Goal: Task Accomplishment & Management: Manage account settings

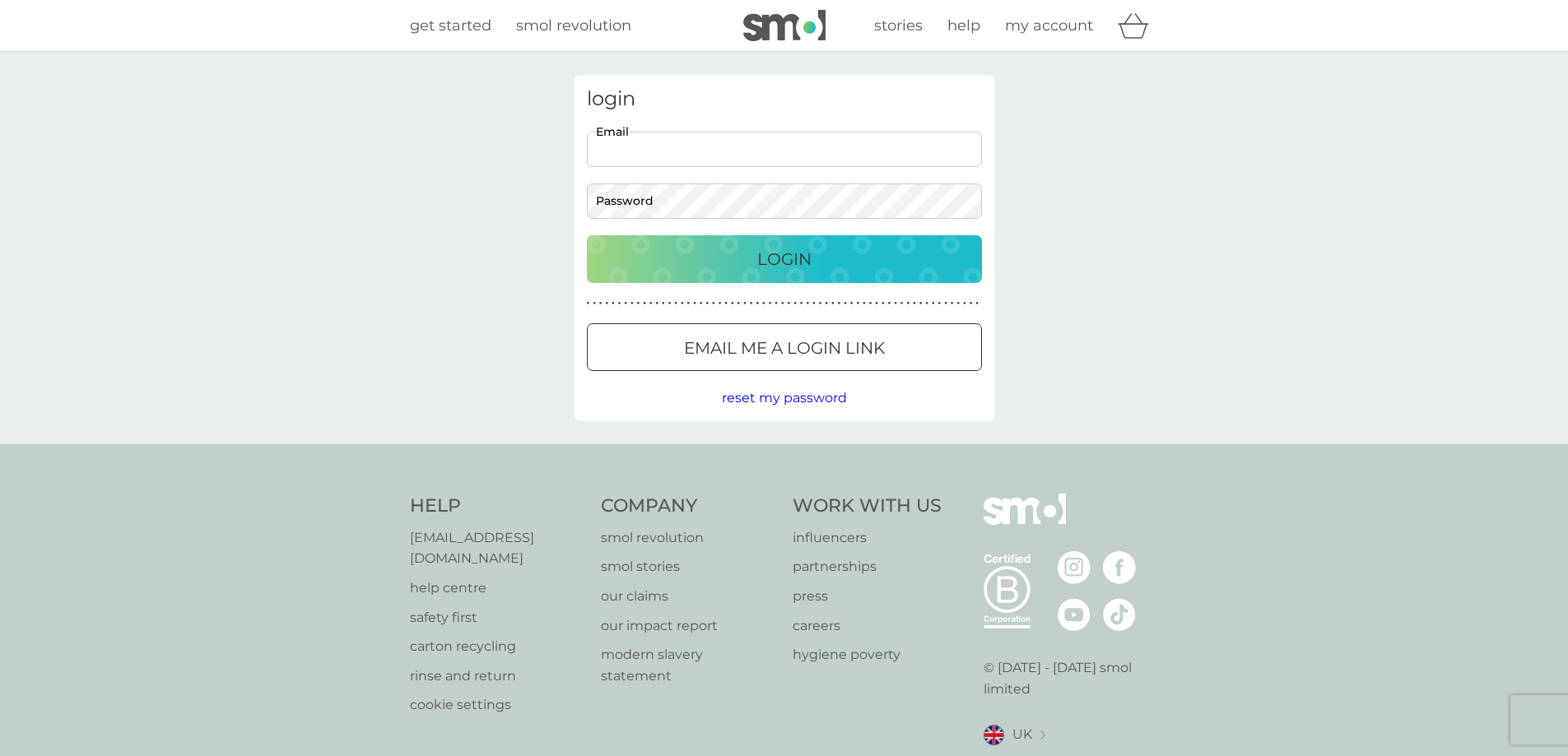
click at [631, 143] on input "Email" at bounding box center [784, 148] width 395 height 35
type input "pjgale15@outlook.com"
click at [587, 235] on button "Login" at bounding box center [784, 259] width 395 height 48
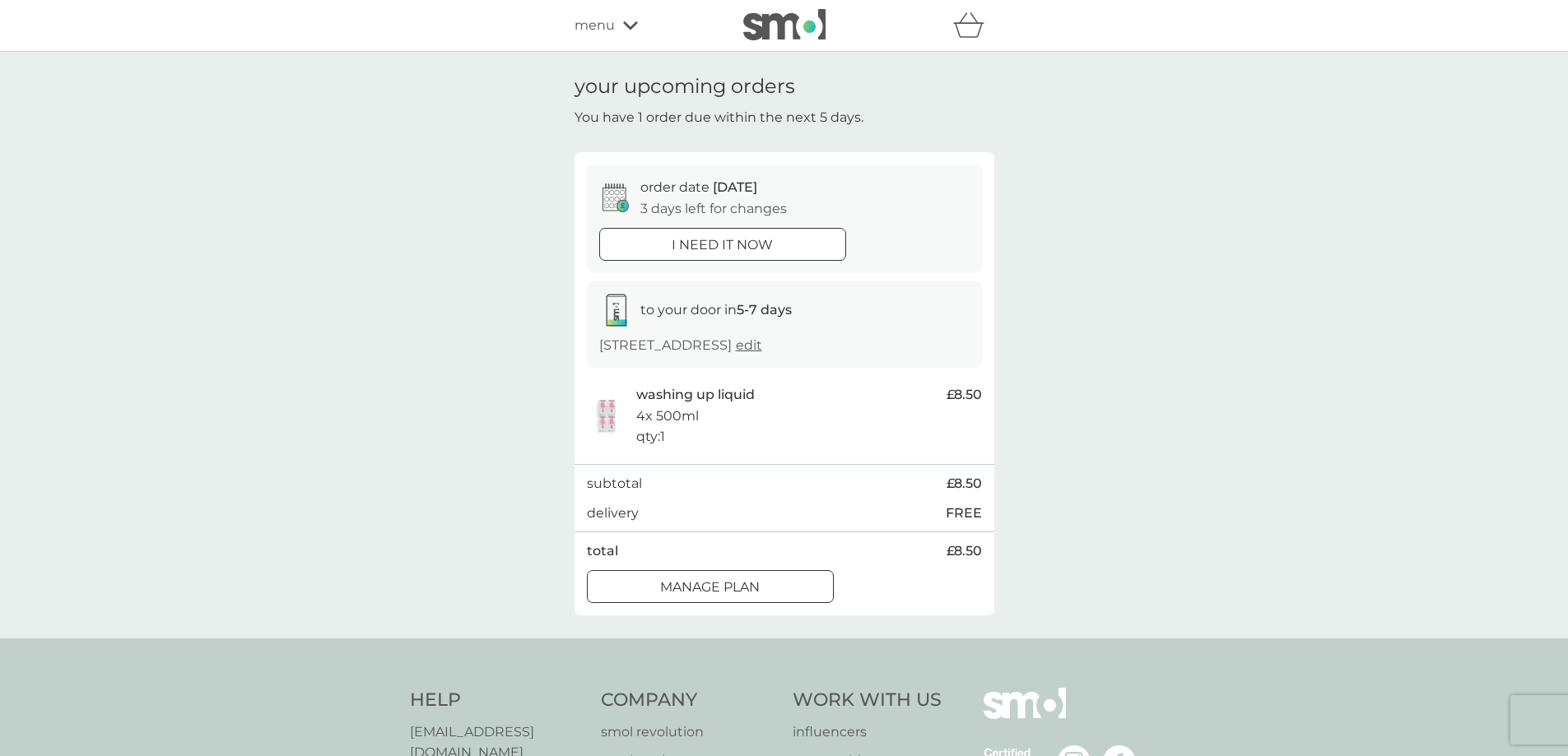
click at [684, 581] on div at bounding box center [710, 587] width 59 height 17
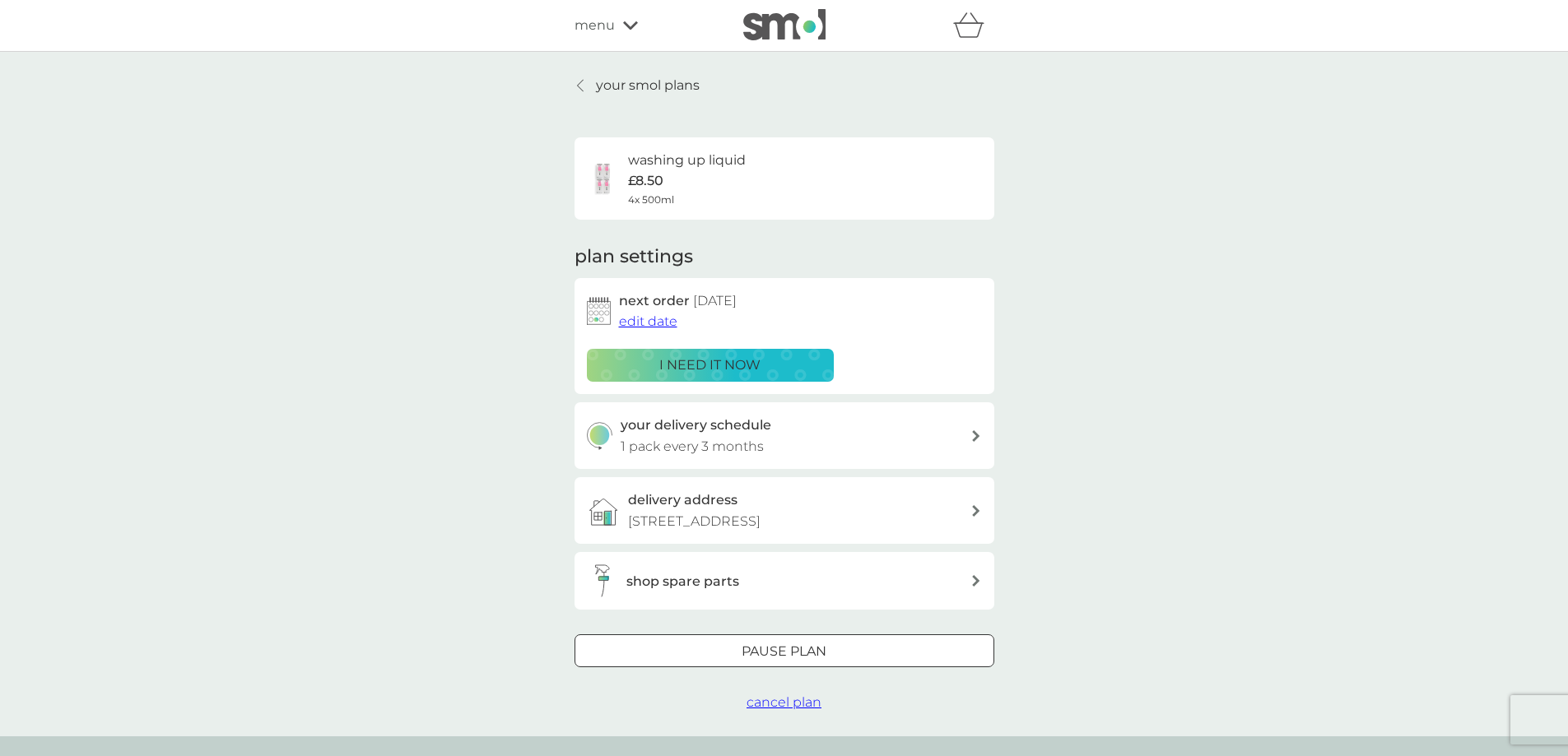
click at [645, 85] on p "your smol plans" at bounding box center [647, 86] width 104 height 21
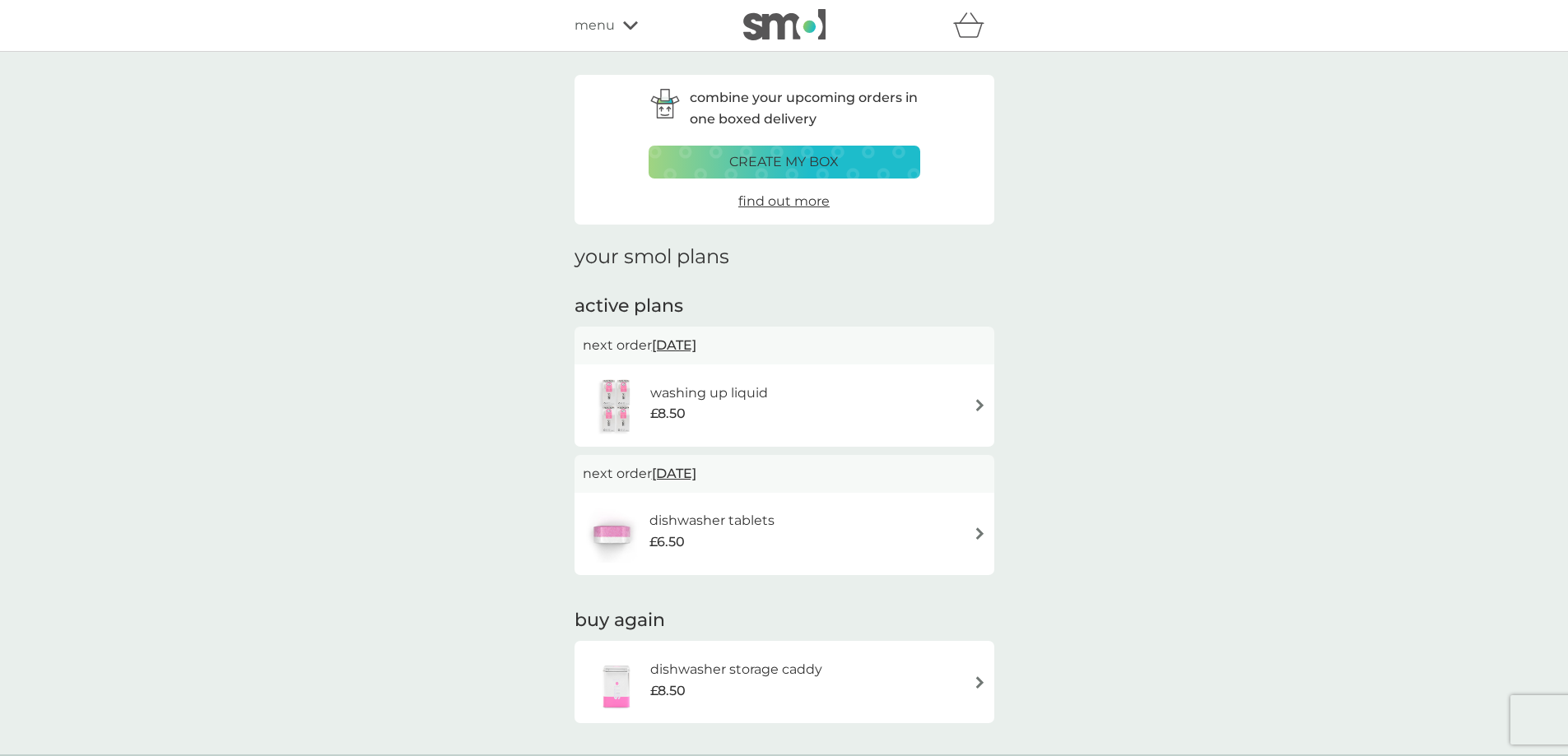
click at [724, 520] on h6 "dishwasher tablets" at bounding box center [711, 520] width 125 height 21
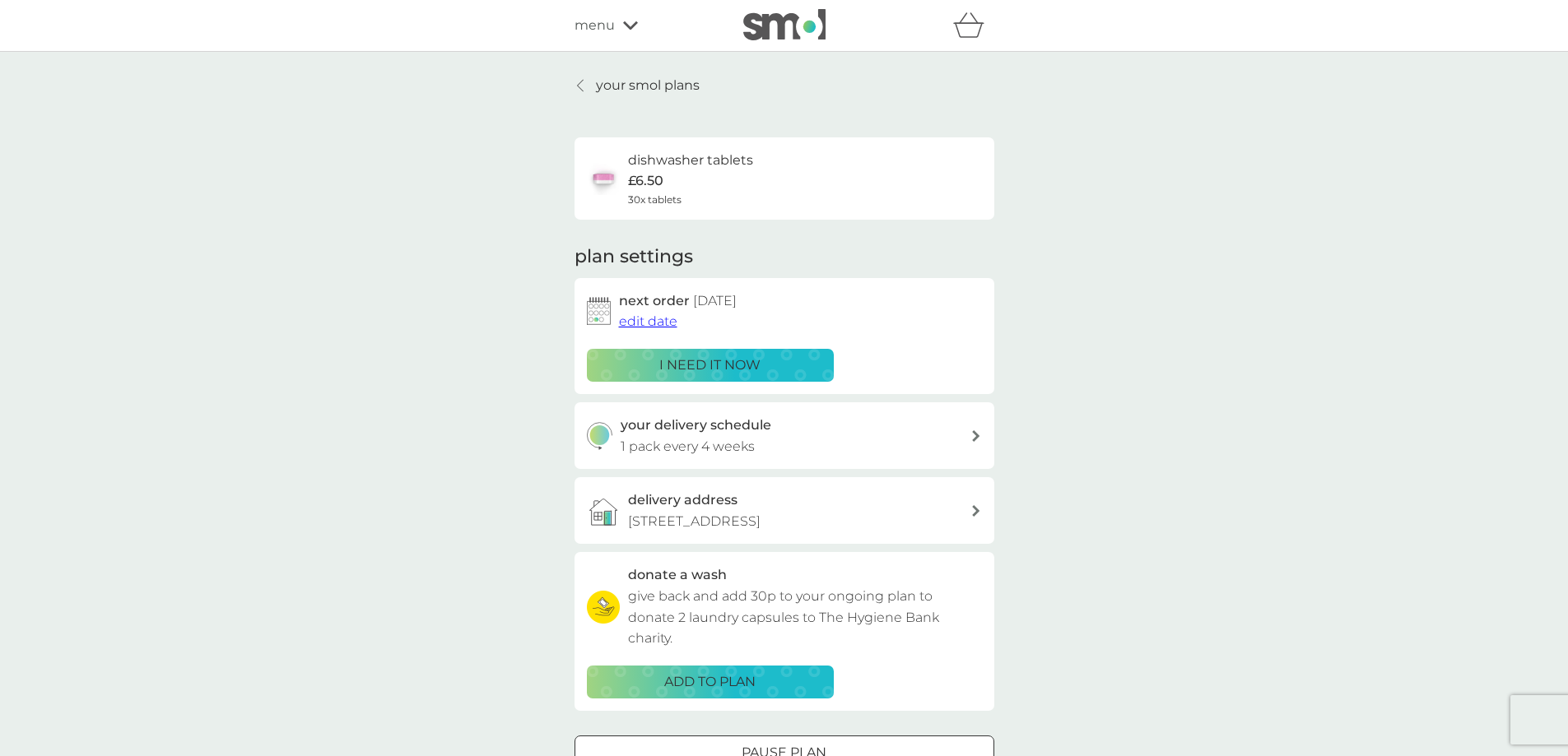
click at [576, 81] on div at bounding box center [581, 86] width 11 height 13
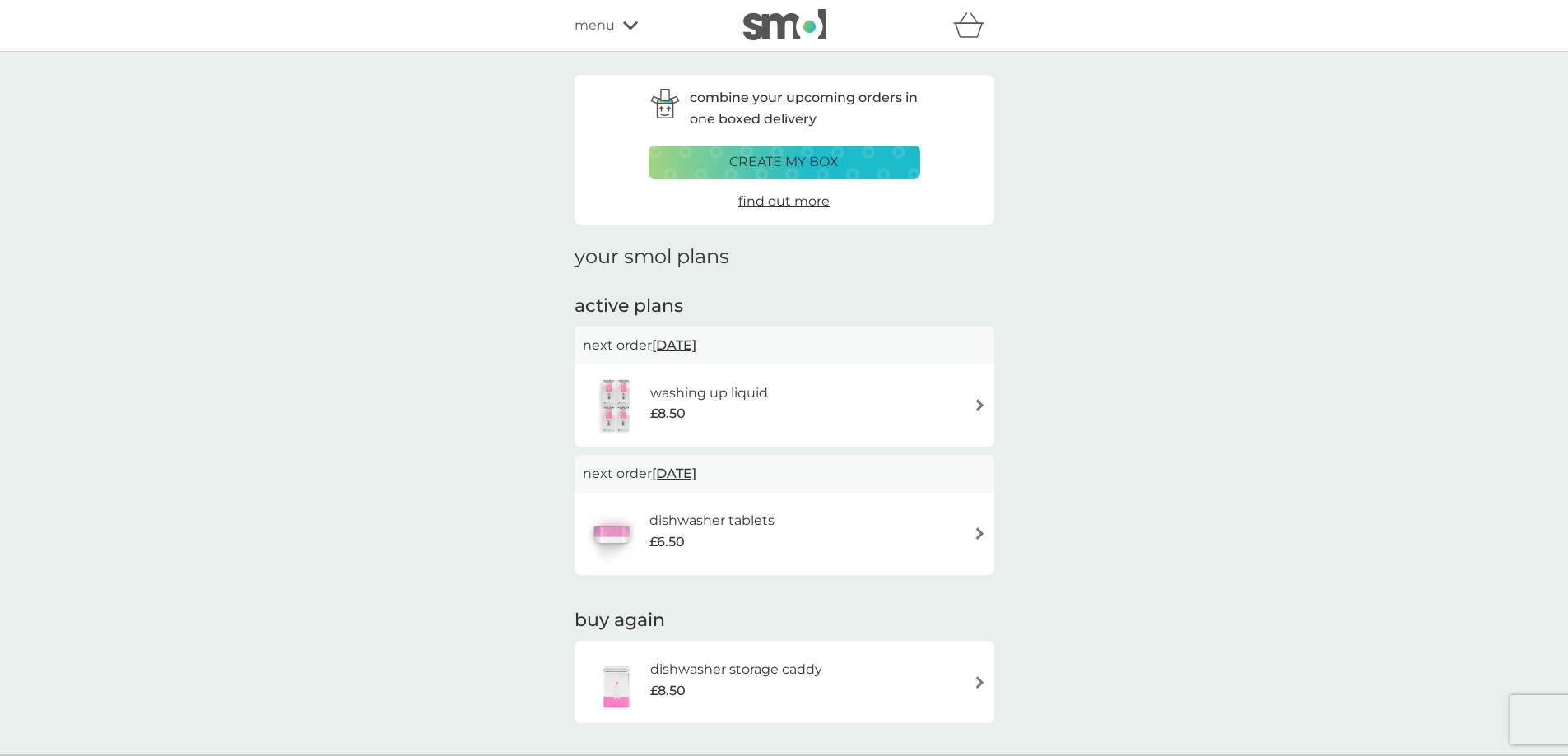
click at [740, 397] on h6 "washing up liquid" at bounding box center [709, 393] width 118 height 21
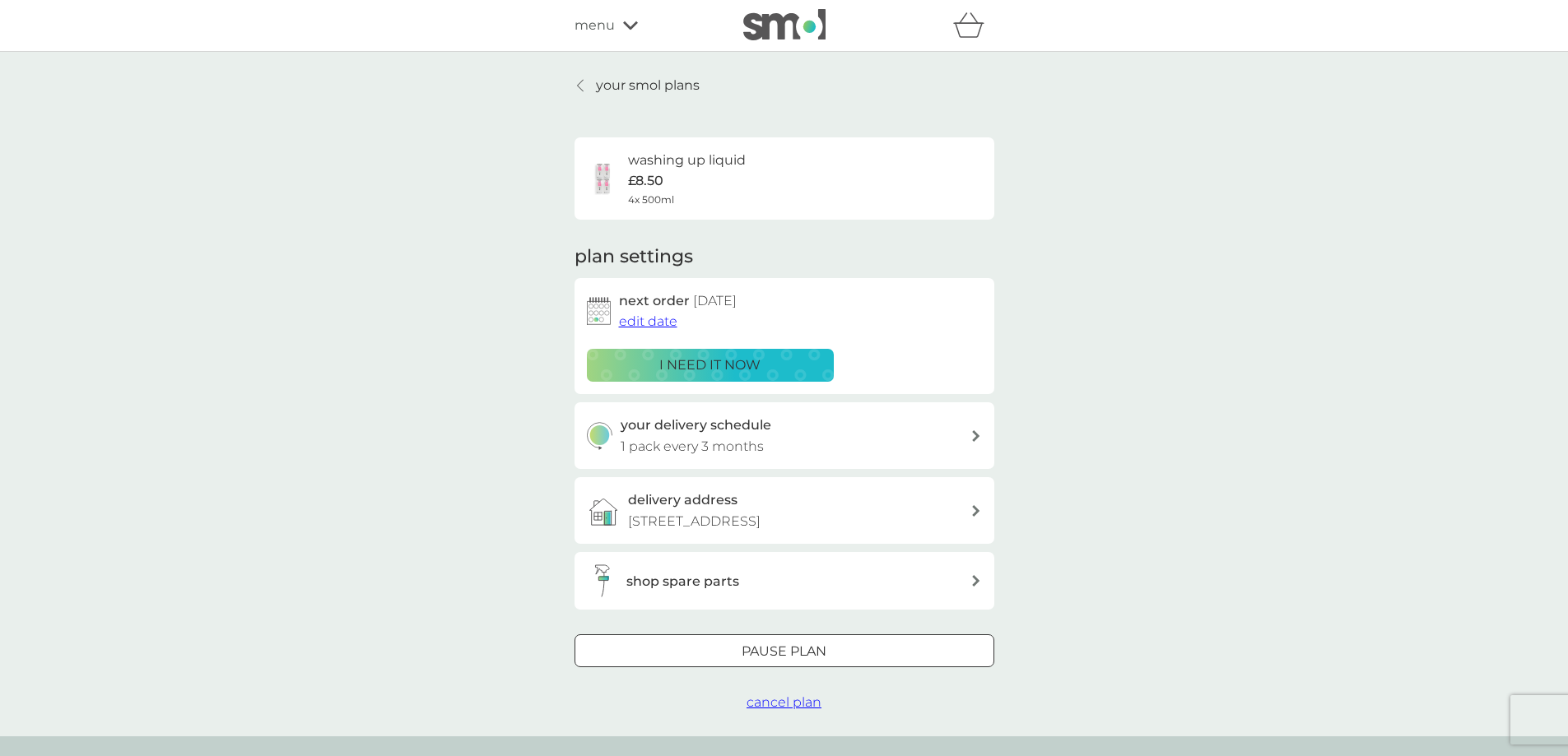
click at [581, 85] on icon at bounding box center [579, 86] width 7 height 13
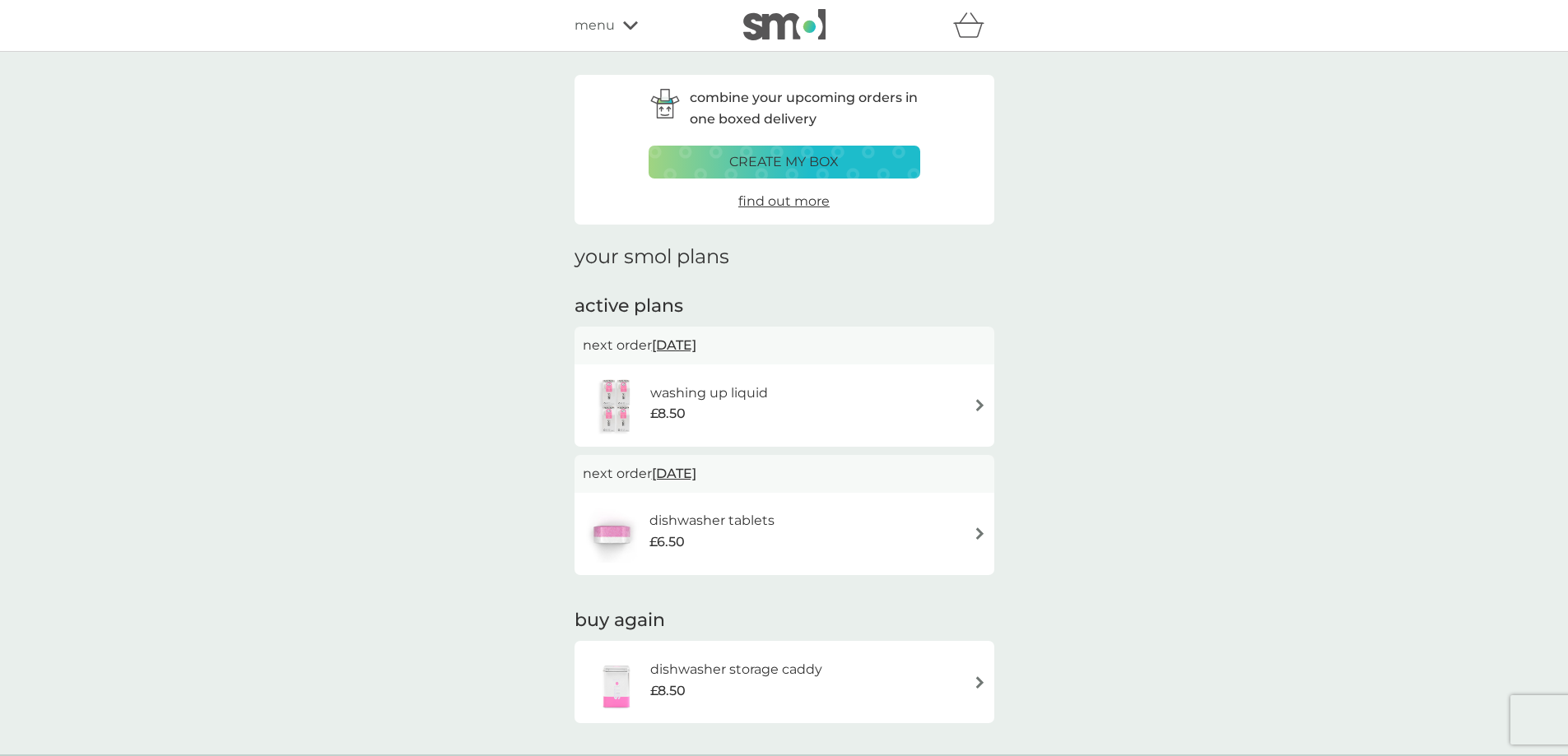
click at [692, 527] on h6 "dishwasher tablets" at bounding box center [711, 520] width 125 height 21
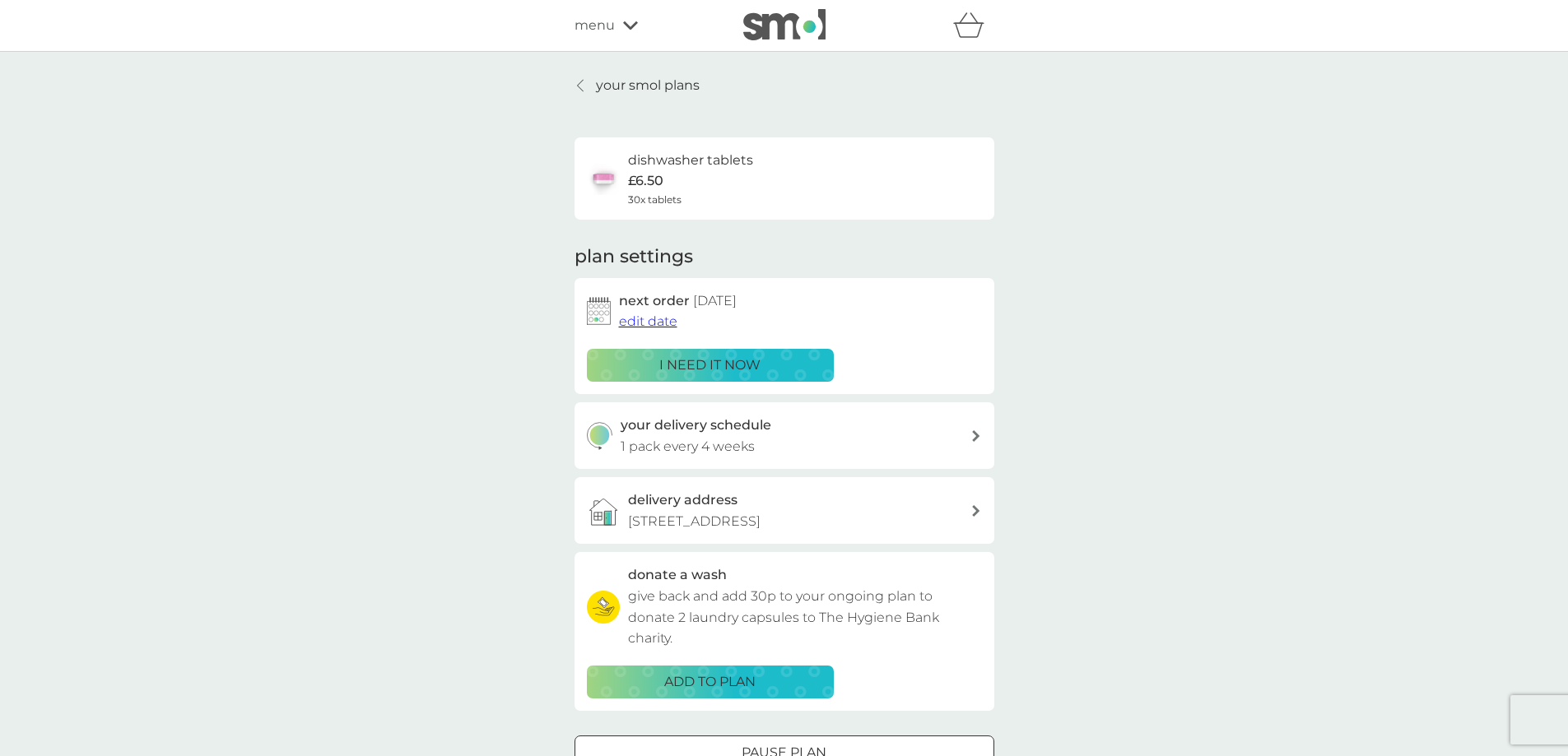
click at [647, 323] on span "edit date" at bounding box center [647, 321] width 58 height 15
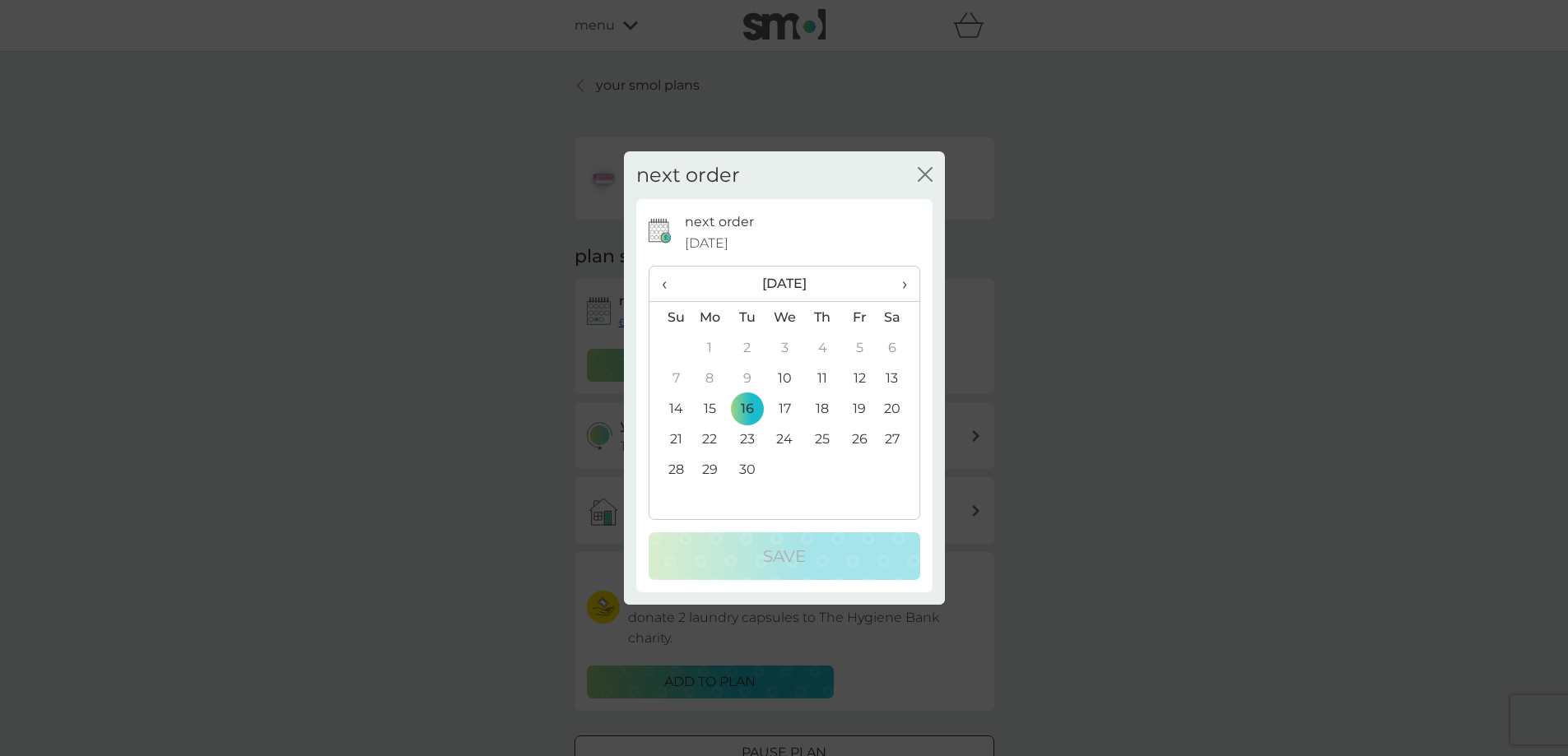
click at [912, 171] on div "next order close" at bounding box center [784, 175] width 321 height 48
click at [920, 174] on icon "close" at bounding box center [925, 175] width 15 height 15
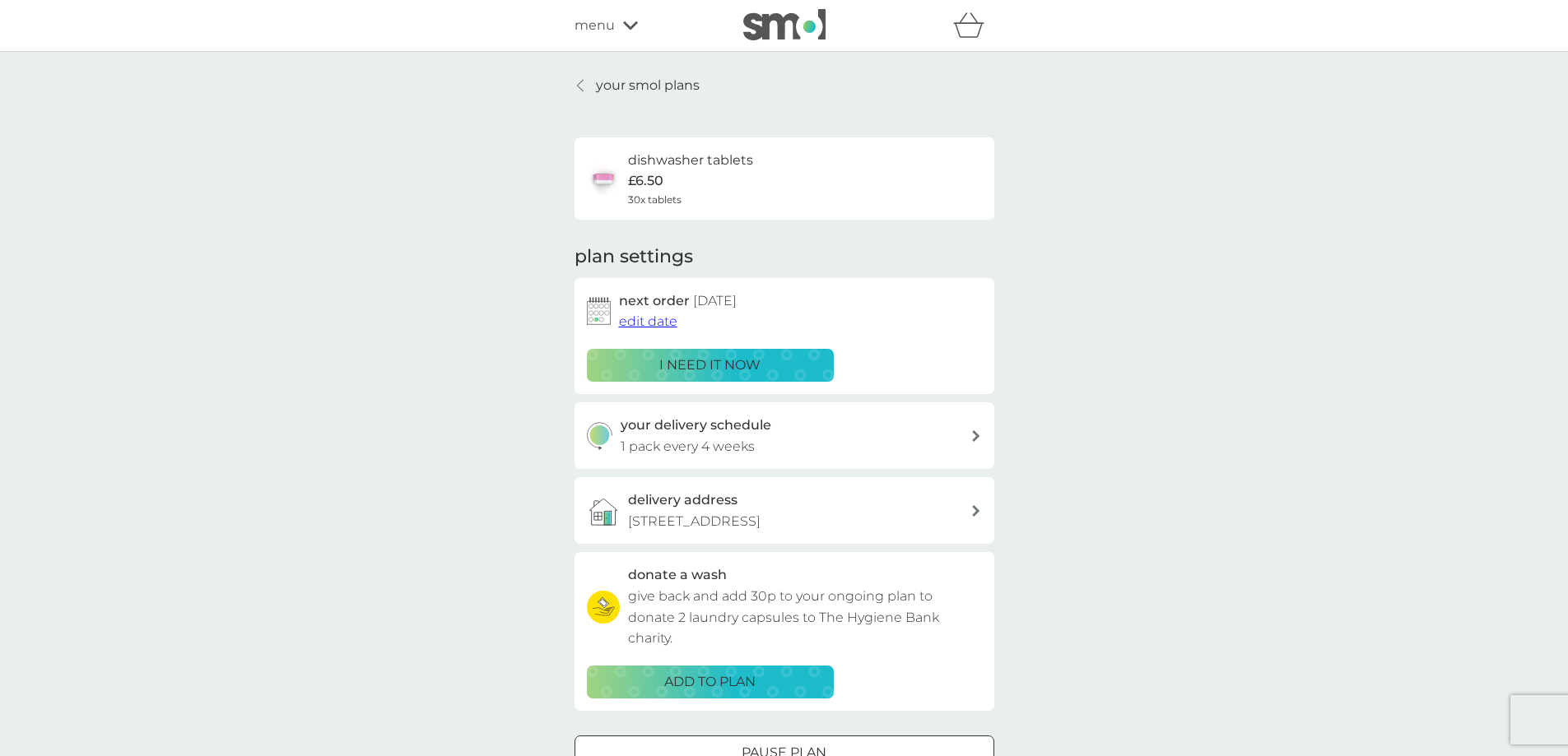
click at [581, 87] on icon at bounding box center [579, 86] width 7 height 13
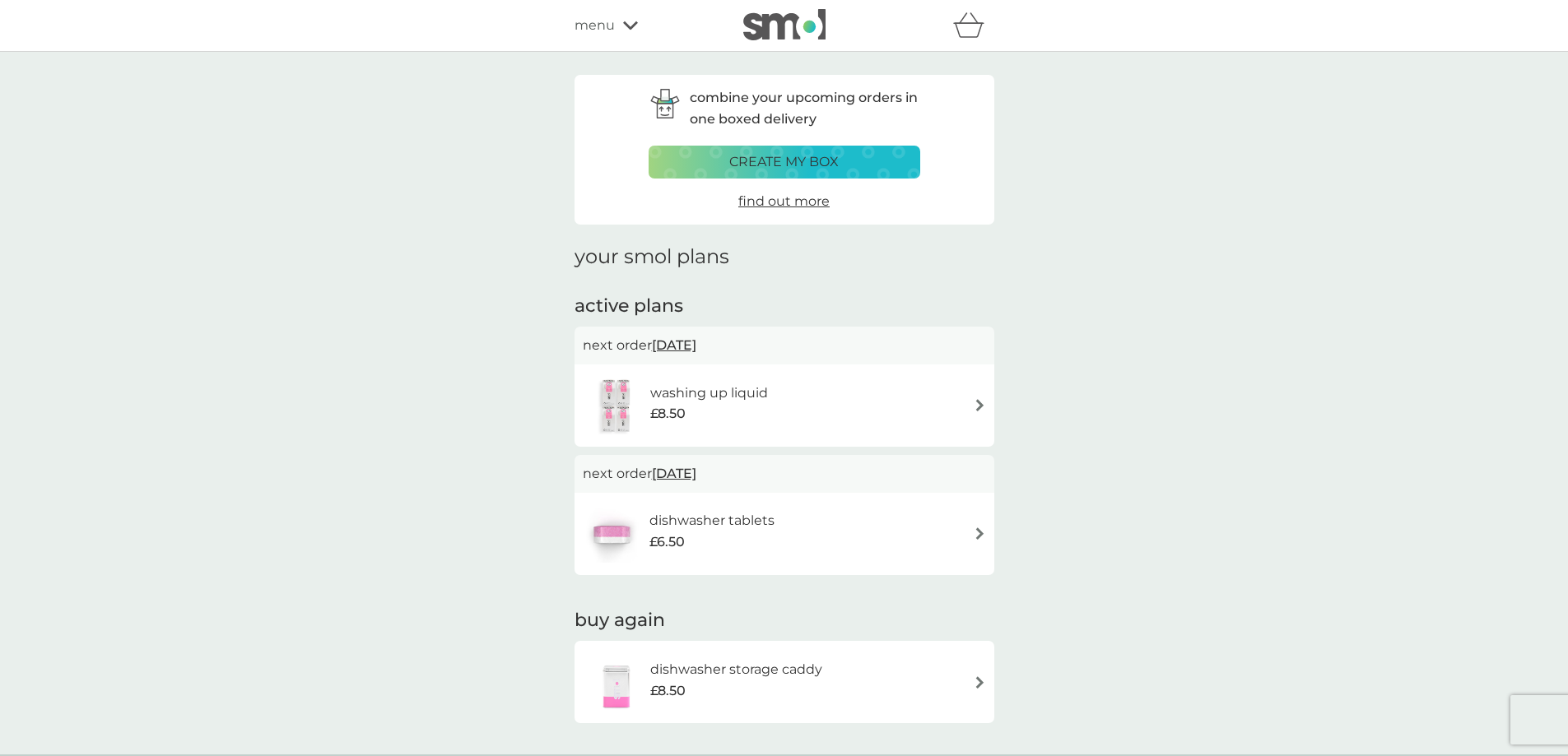
click at [683, 388] on h6 "washing up liquid" at bounding box center [709, 393] width 118 height 21
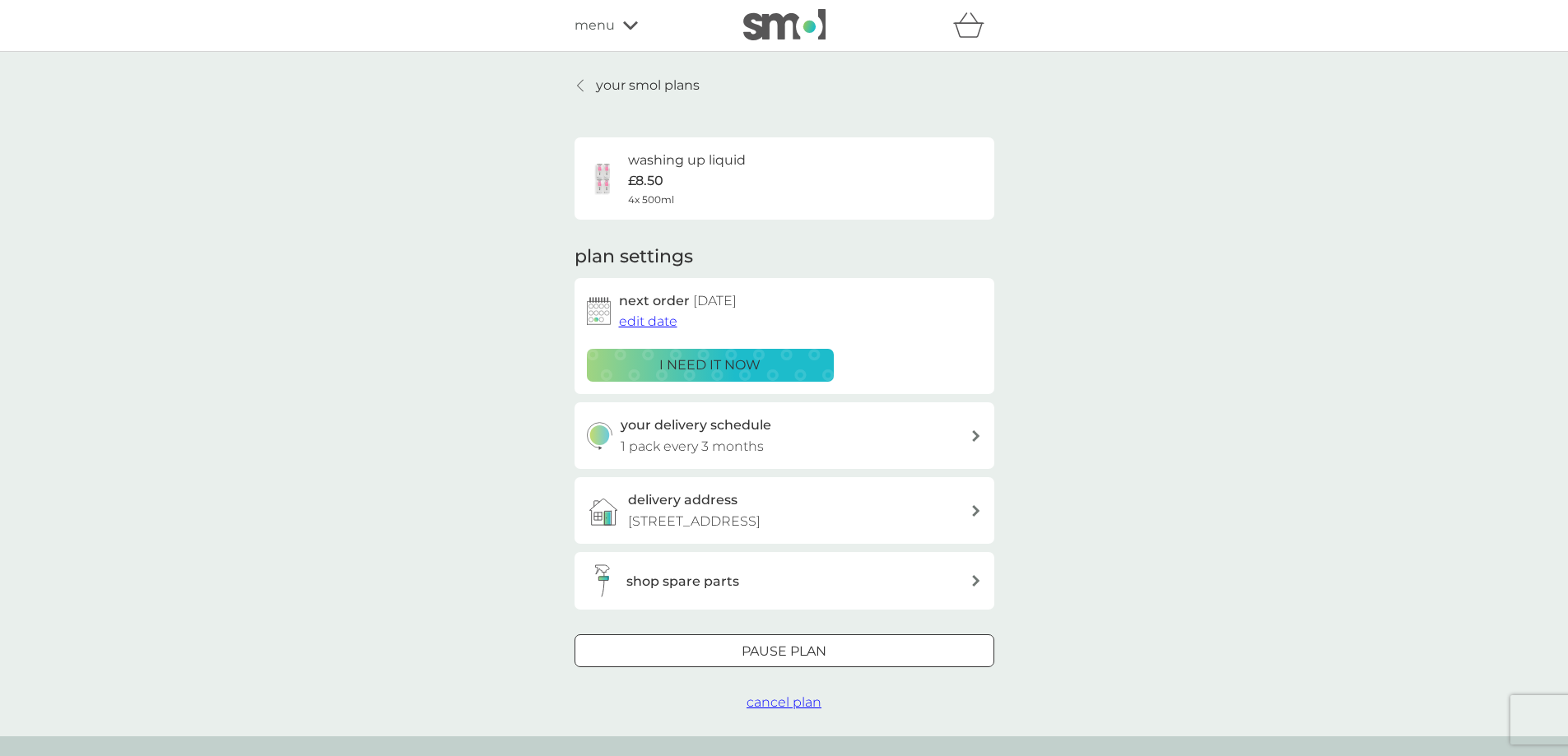
click at [579, 87] on icon at bounding box center [579, 86] width 6 height 11
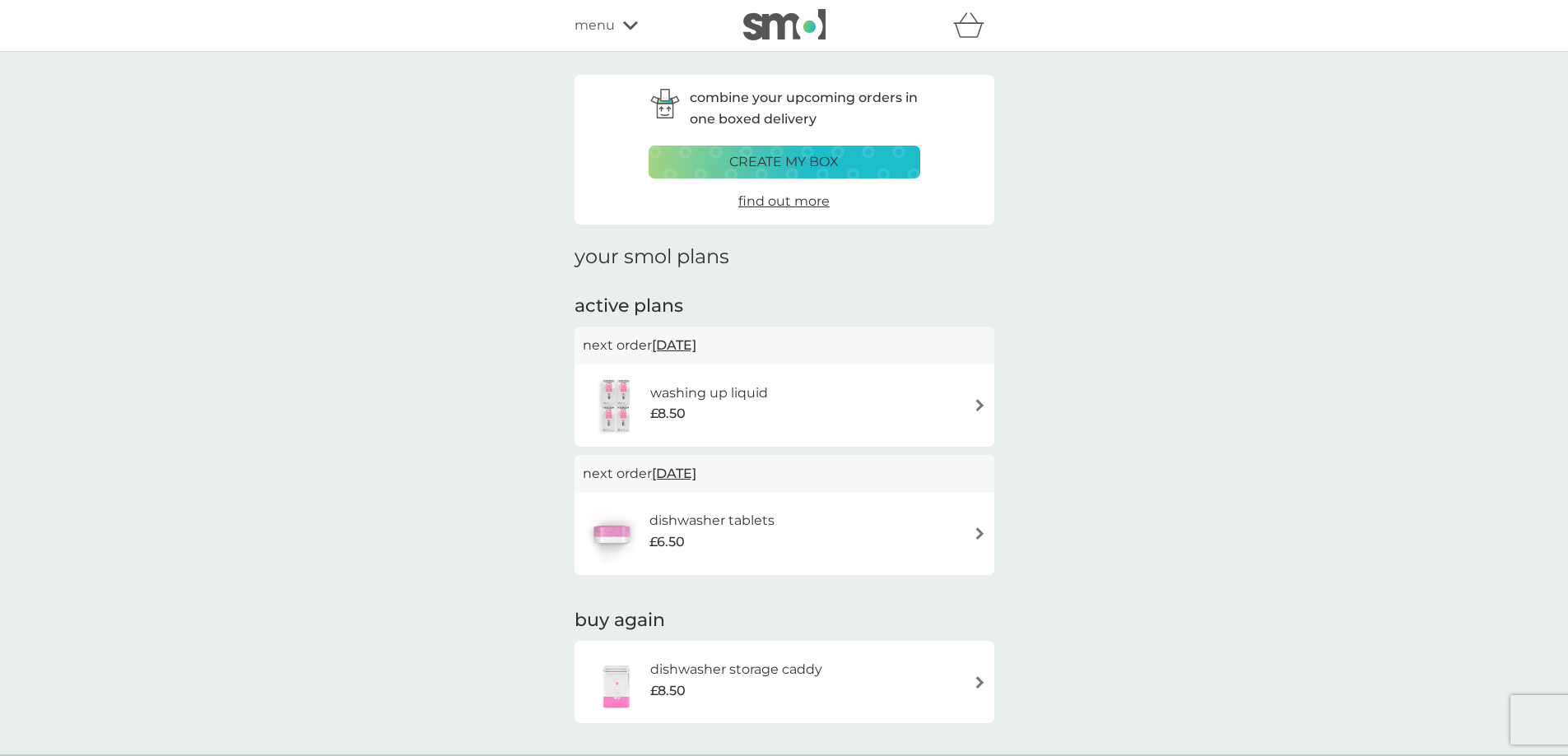
click at [692, 521] on h6 "dishwasher tablets" at bounding box center [711, 520] width 125 height 21
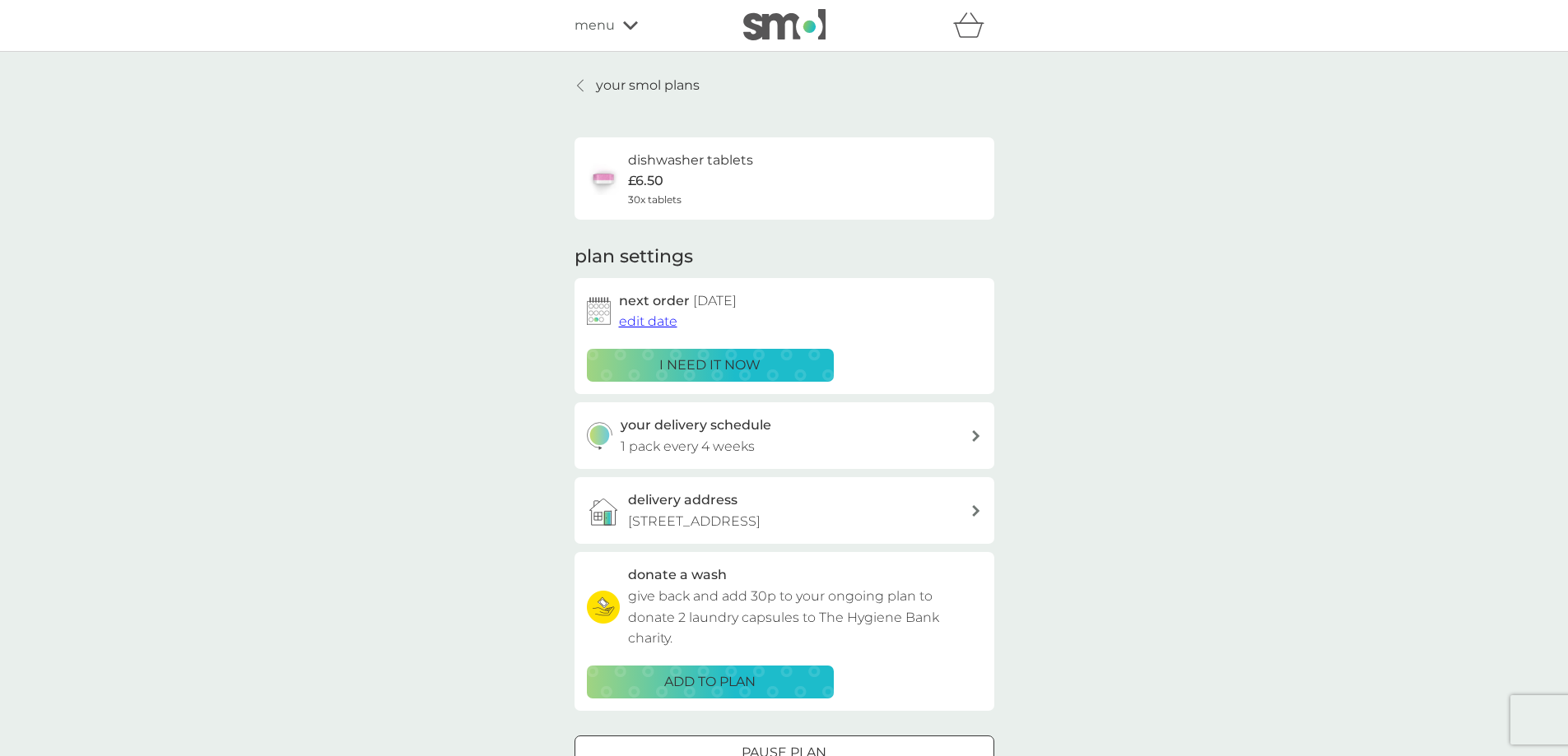
click at [639, 321] on span "edit date" at bounding box center [647, 321] width 58 height 15
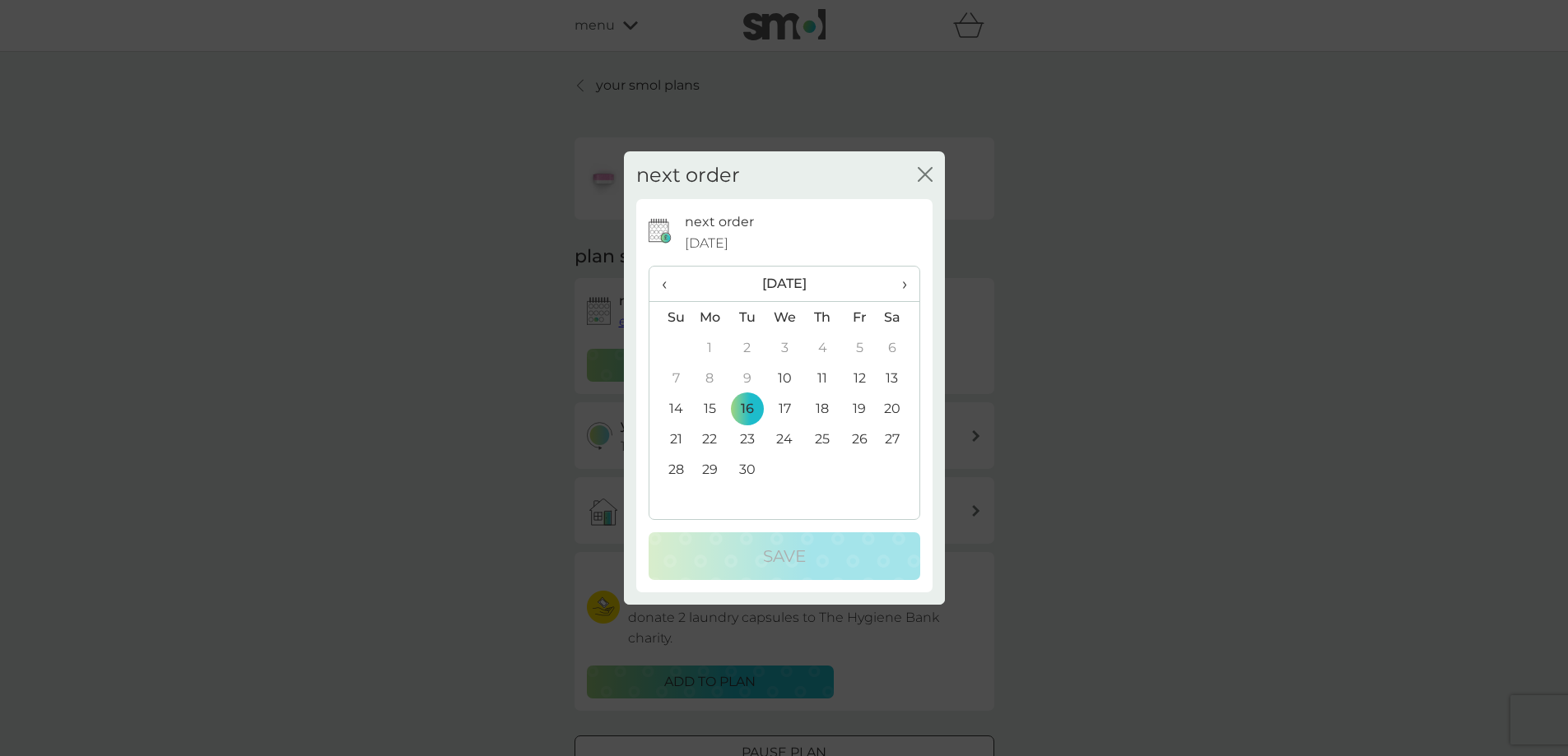
click at [893, 377] on td "13" at bounding box center [897, 378] width 41 height 30
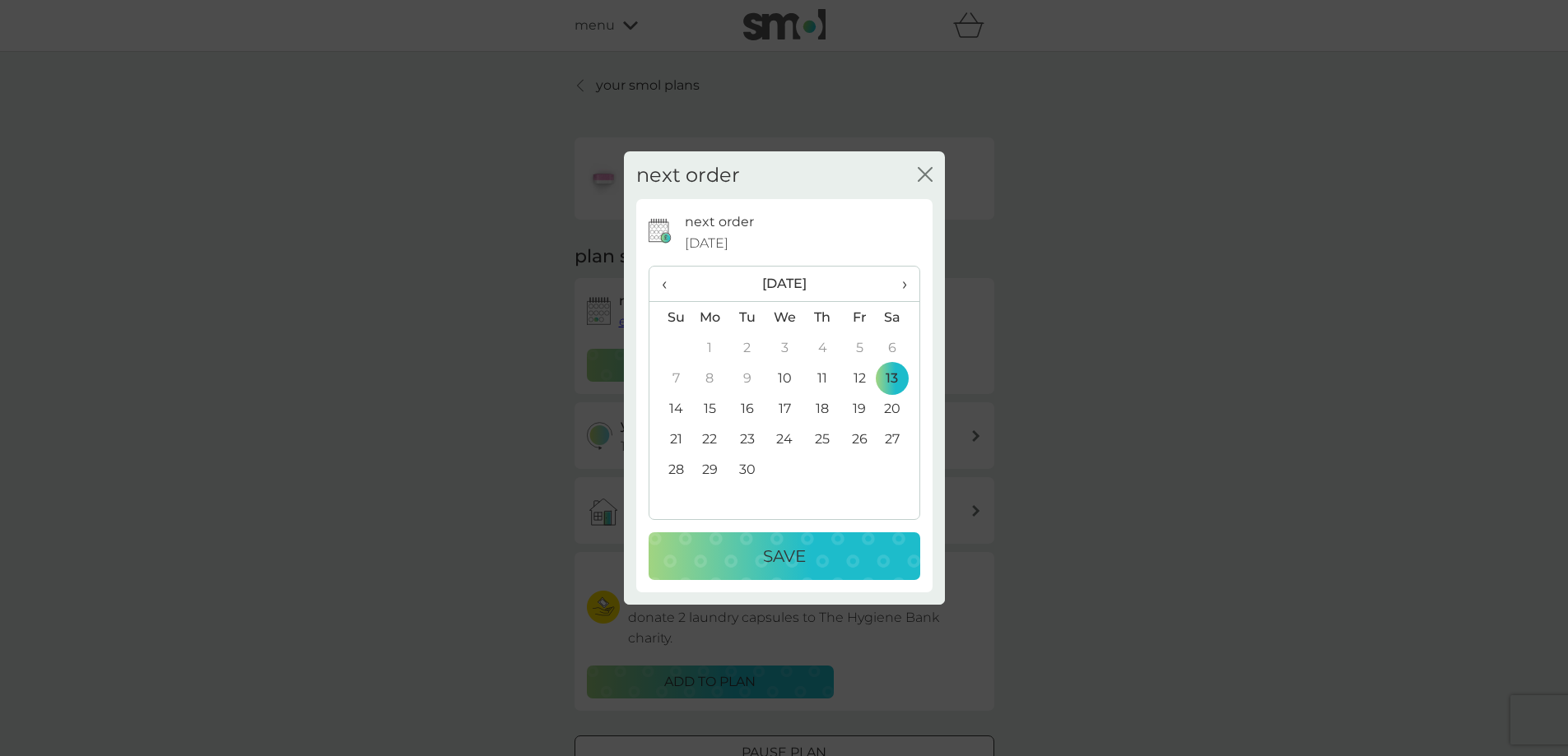
click at [769, 547] on p "Save" at bounding box center [784, 556] width 43 height 27
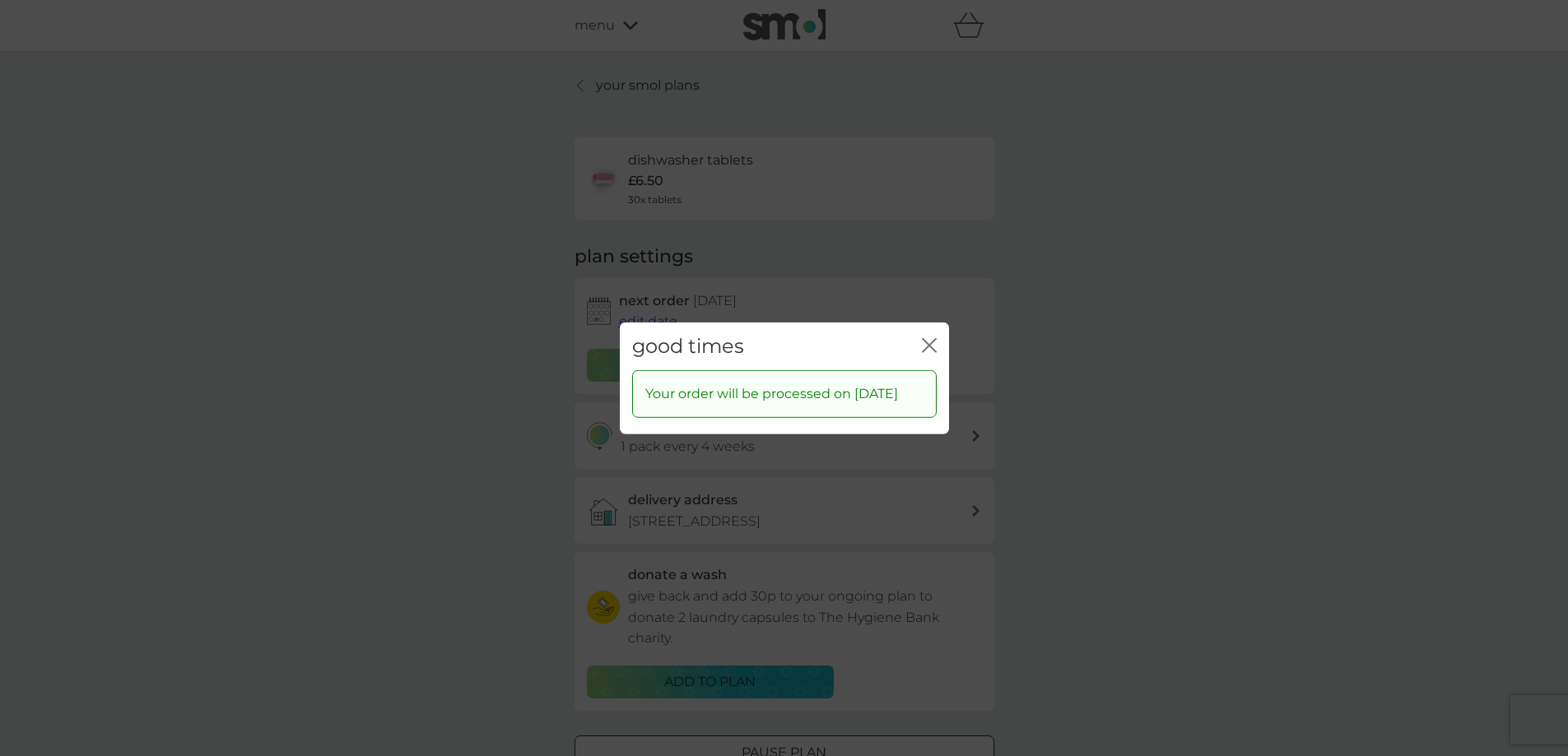
drag, startPoint x: 930, startPoint y: 337, endPoint x: 373, endPoint y: 484, distance: 576.1
click at [930, 338] on icon "close" at bounding box center [930, 345] width 15 height 15
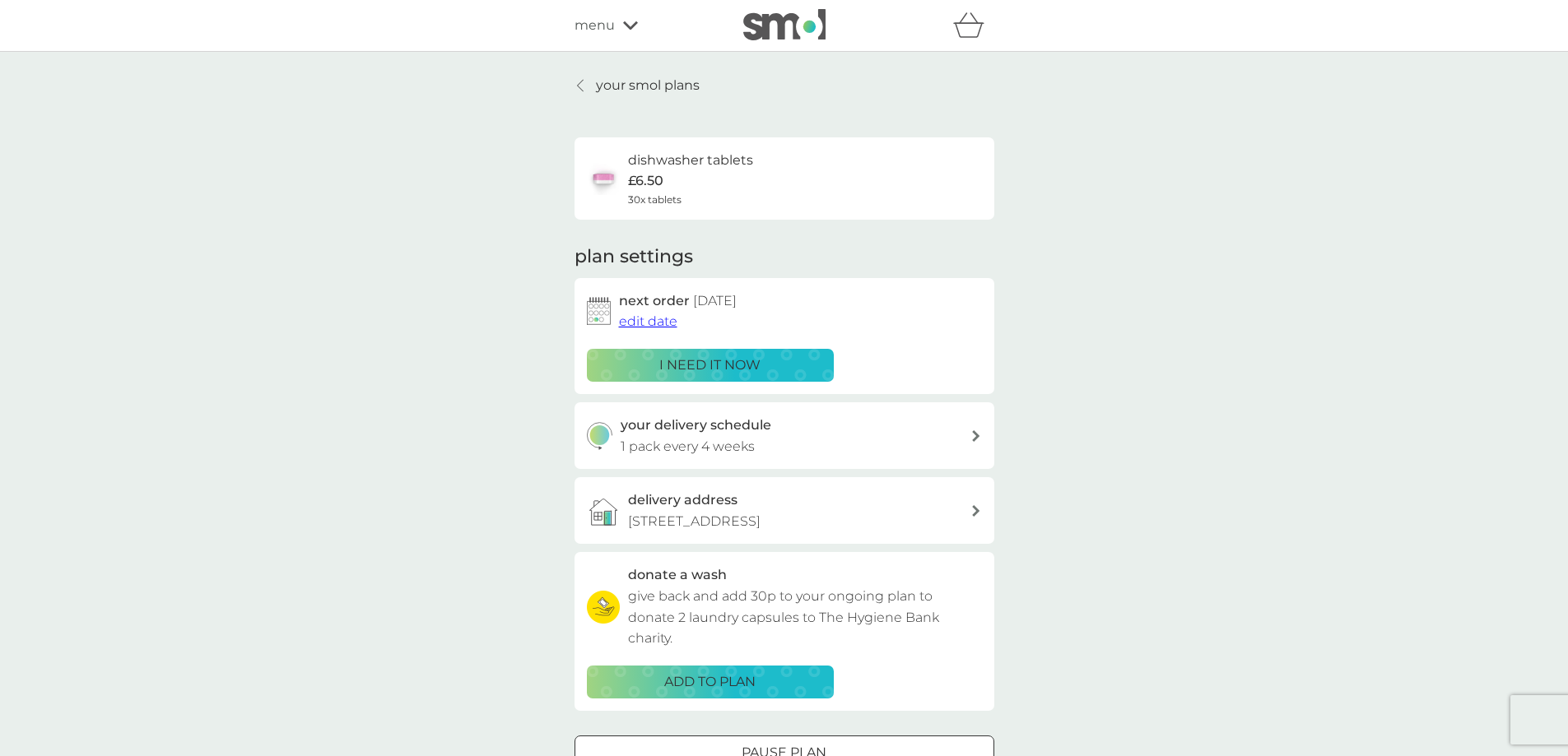
click at [671, 669] on button "ADD TO PLAN" at bounding box center [710, 682] width 246 height 33
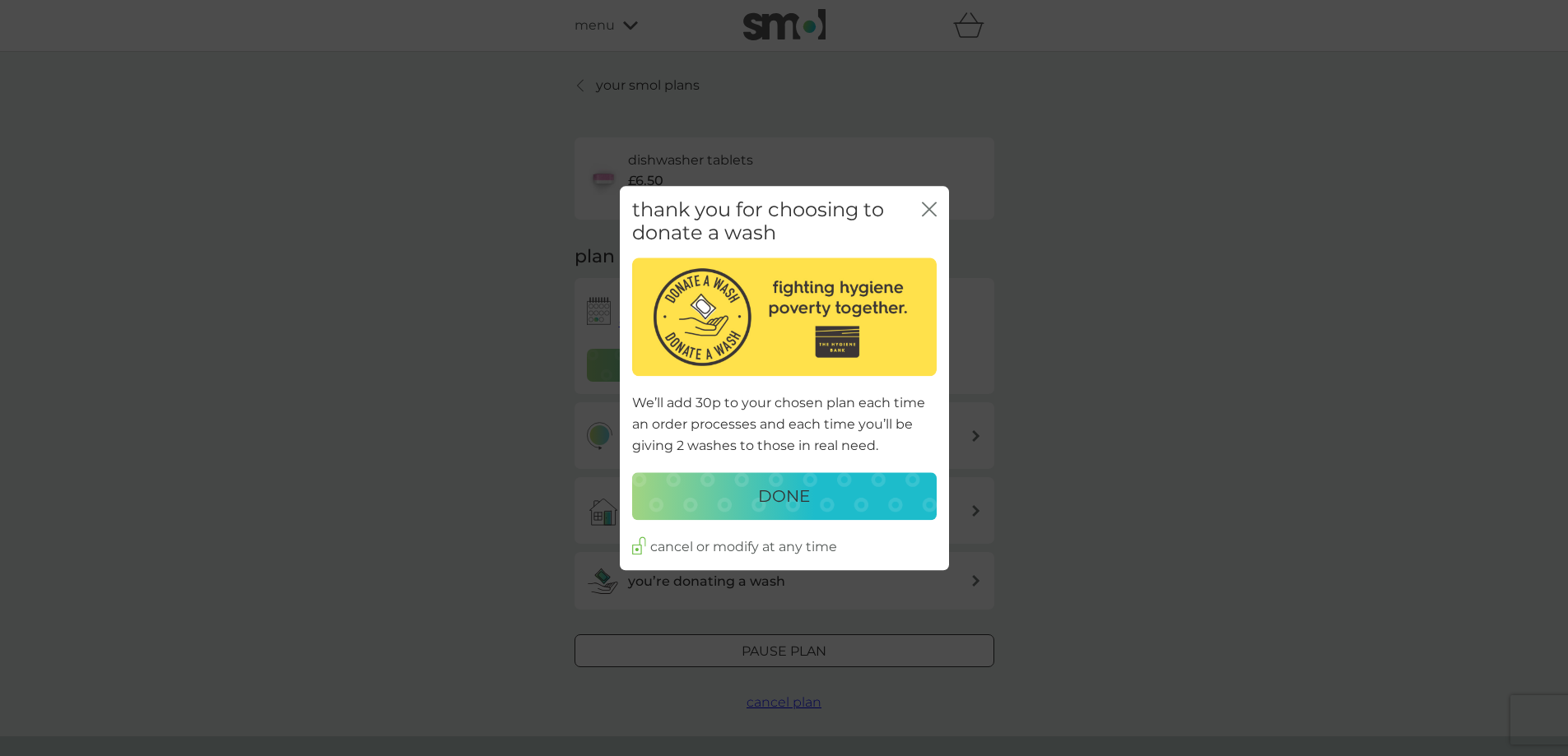
click at [774, 494] on p "DONE" at bounding box center [784, 497] width 51 height 27
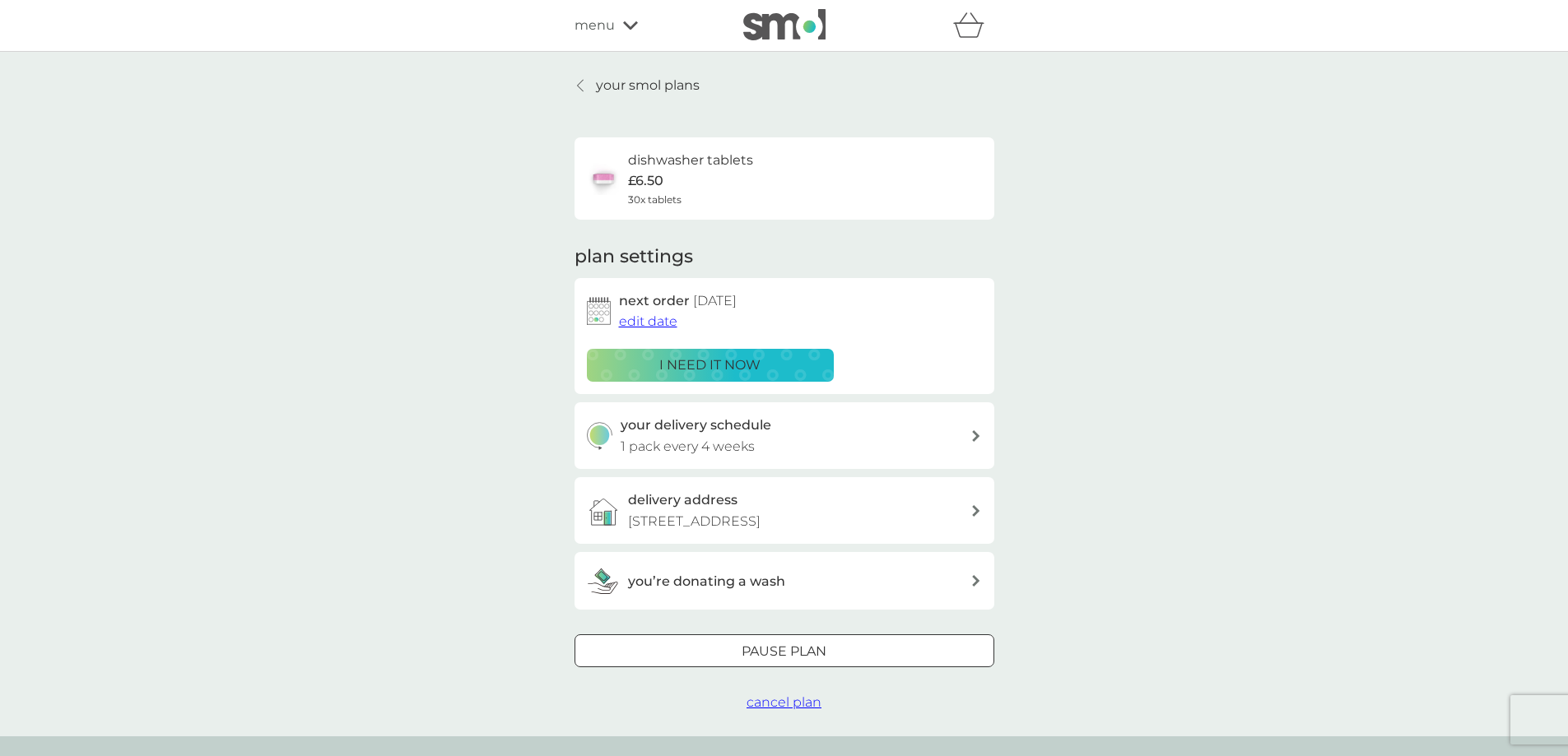
click at [617, 88] on p "your smol plans" at bounding box center [647, 86] width 104 height 21
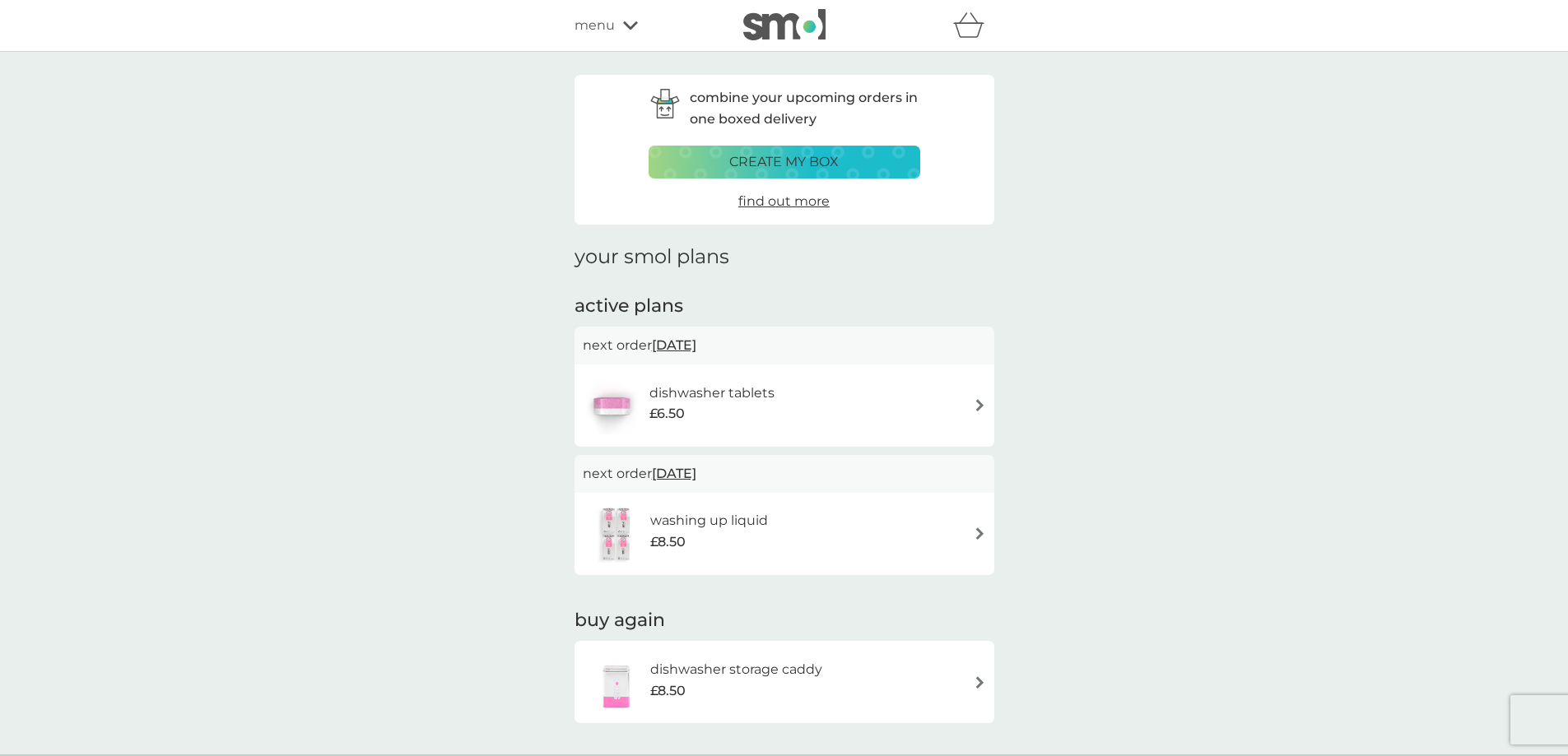
click at [624, 22] on icon at bounding box center [631, 26] width 15 height 10
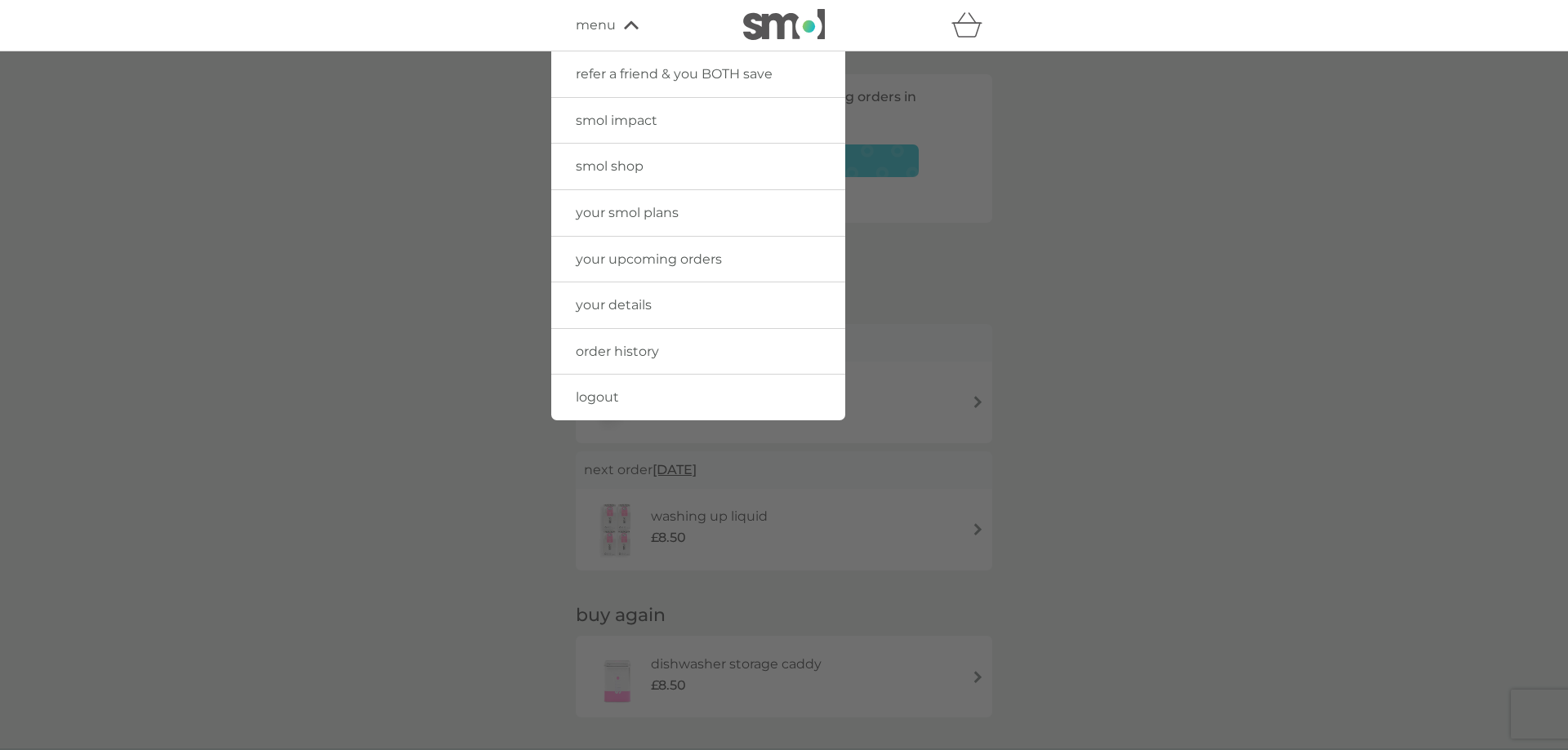
click at [604, 396] on span "logout" at bounding box center [598, 397] width 43 height 15
